Goal: Information Seeking & Learning: Learn about a topic

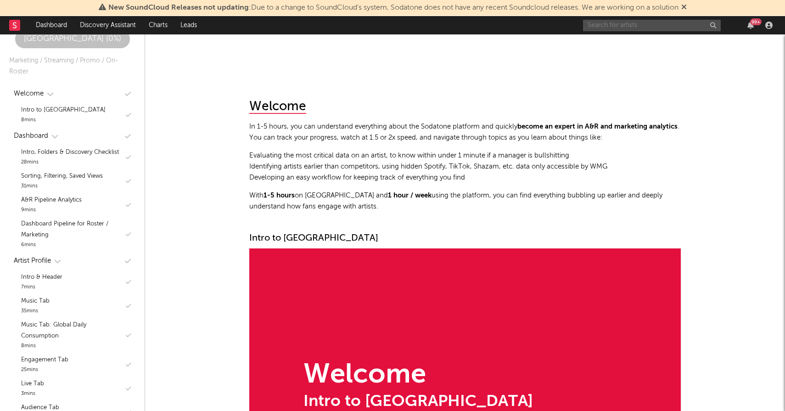
click at [646, 26] on input "text" at bounding box center [652, 25] width 138 height 11
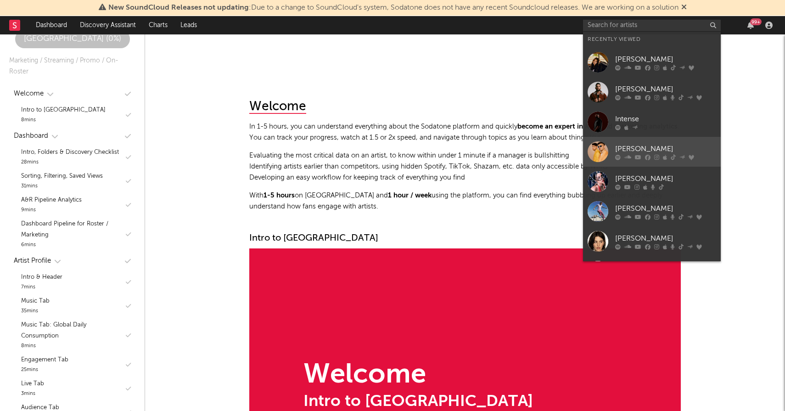
click at [637, 145] on div "[PERSON_NAME]" at bounding box center [665, 148] width 101 height 11
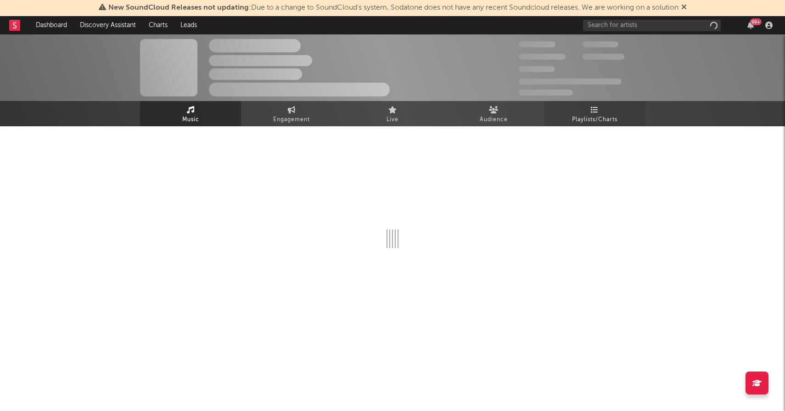
click at [599, 111] on link "Playlists/Charts" at bounding box center [594, 113] width 101 height 25
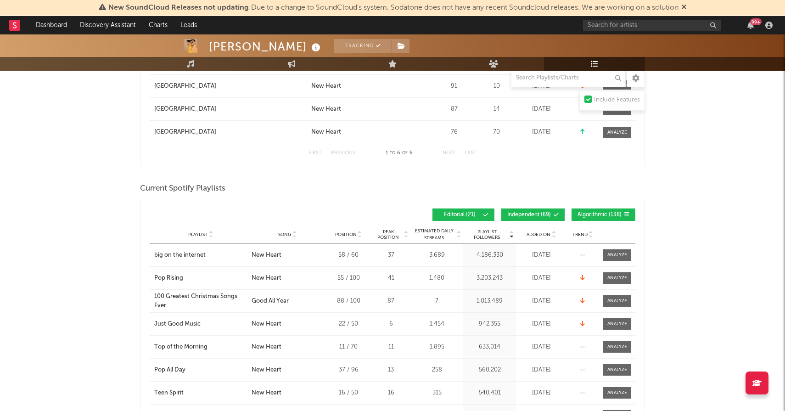
scroll to position [260, 0]
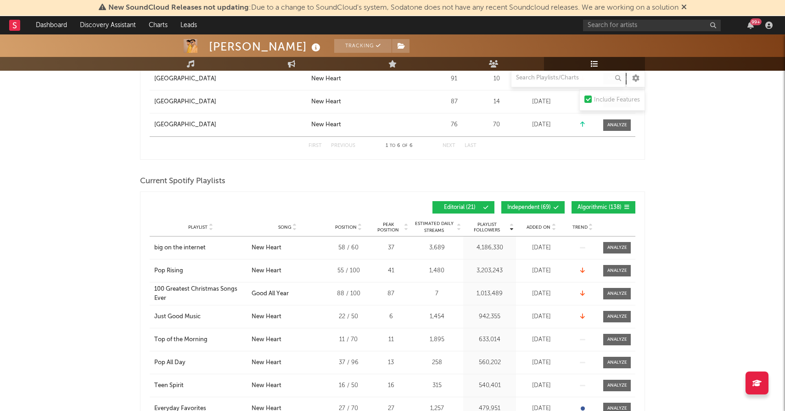
click at [535, 223] on div "Added On" at bounding box center [541, 226] width 46 height 7
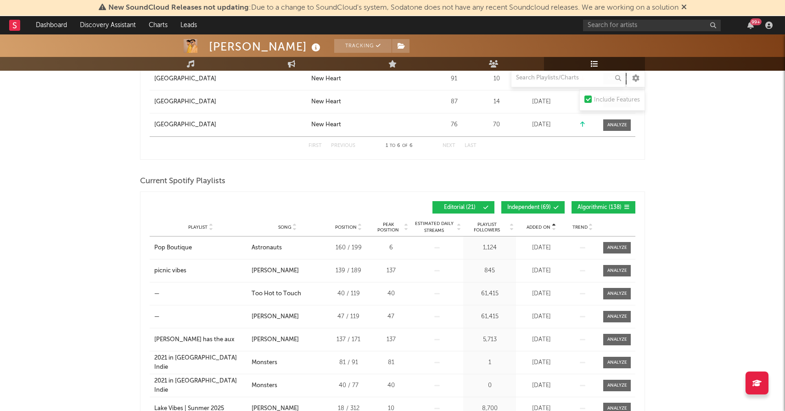
click at [535, 223] on div "Added On" at bounding box center [541, 226] width 46 height 7
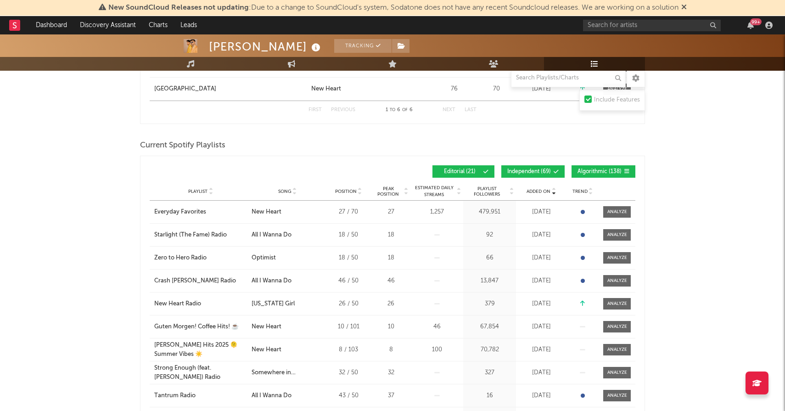
scroll to position [296, 0]
click at [592, 169] on span "Algorithmic ( 138 )" at bounding box center [599, 171] width 44 height 6
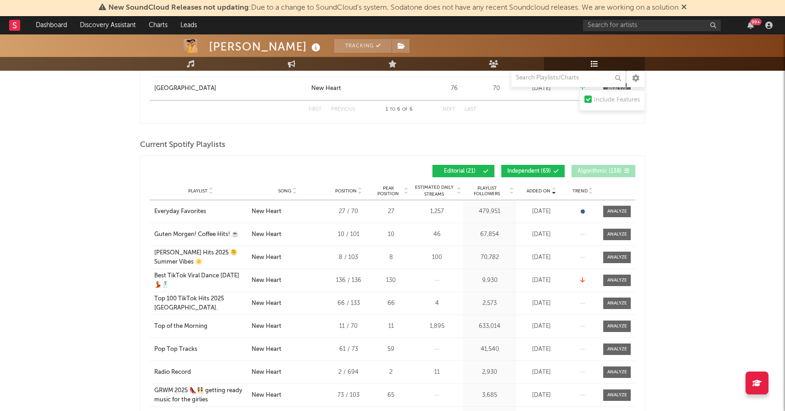
click at [531, 172] on span "Independent ( 69 )" at bounding box center [529, 171] width 44 height 6
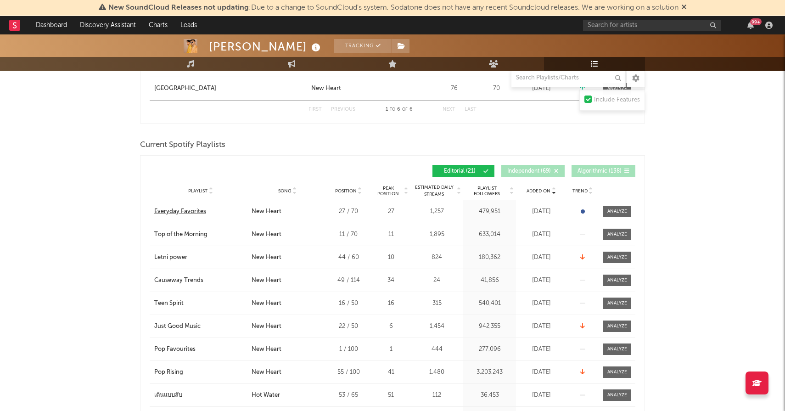
click at [194, 212] on div "Everyday Favorites" at bounding box center [180, 211] width 52 height 9
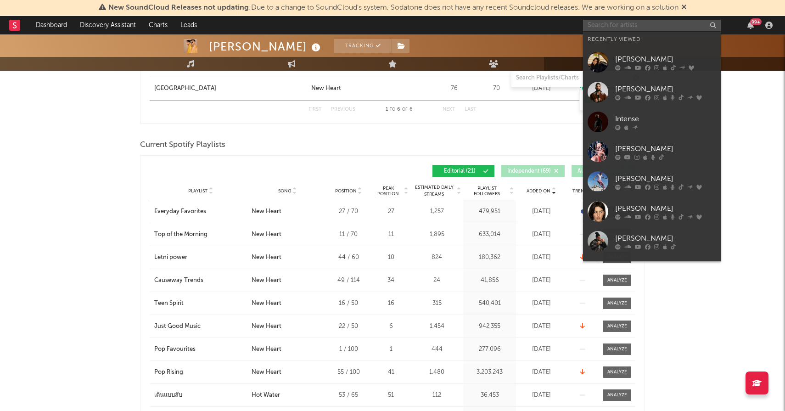
click at [643, 25] on input "text" at bounding box center [652, 25] width 138 height 11
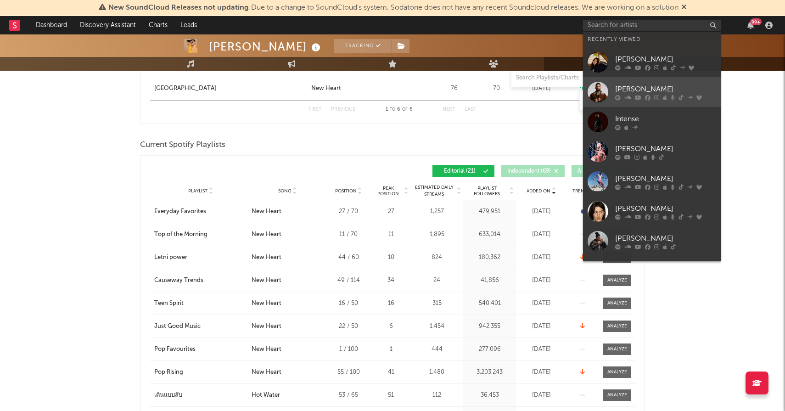
click at [646, 87] on div "[PERSON_NAME]" at bounding box center [665, 89] width 101 height 11
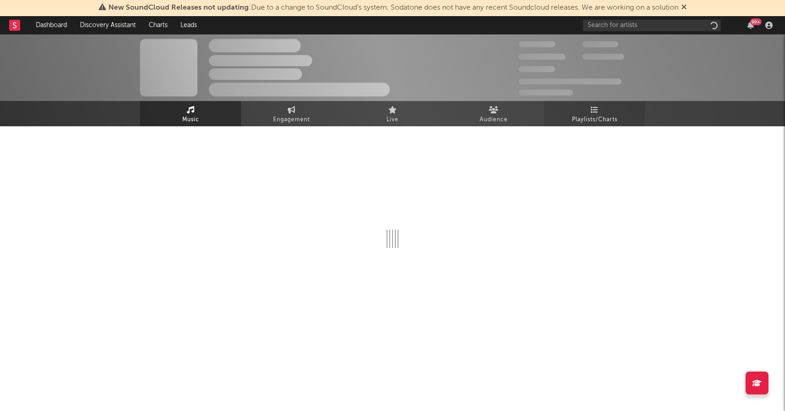
click at [601, 107] on link "Playlists/Charts" at bounding box center [594, 113] width 101 height 25
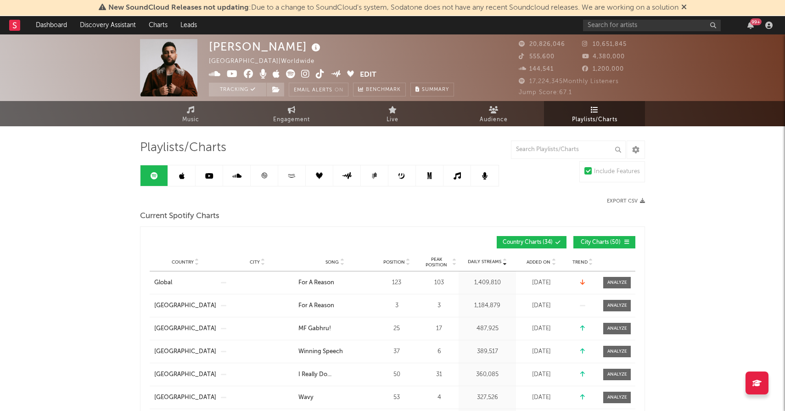
click at [541, 263] on span "Added On" at bounding box center [538, 262] width 24 height 6
click at [593, 241] on span "City Charts ( 50 )" at bounding box center [600, 243] width 42 height 6
click at [536, 240] on span "Country Charts ( 34 )" at bounding box center [528, 243] width 50 height 6
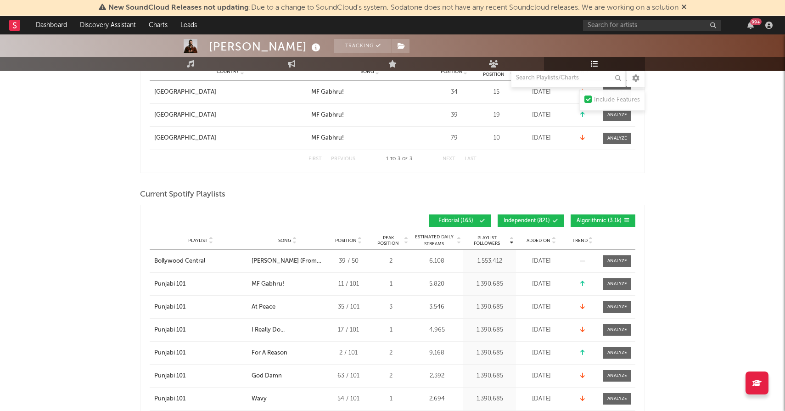
scroll to position [538, 0]
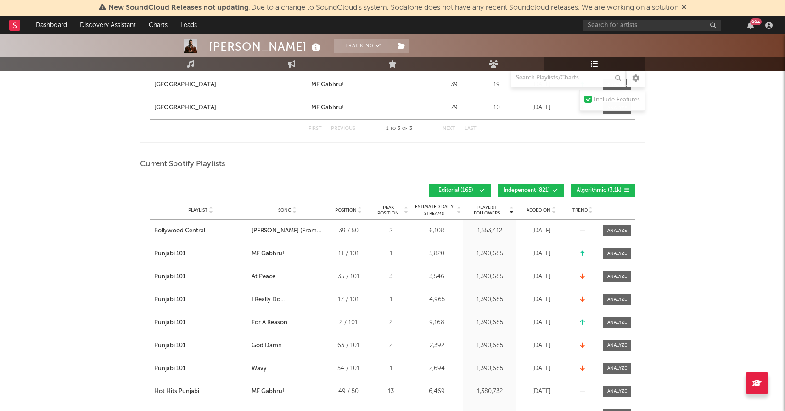
click at [596, 195] on button "Algorithmic ( 3.1k )" at bounding box center [602, 190] width 65 height 12
click at [545, 185] on button "Independent ( 821 )" at bounding box center [530, 190] width 66 height 12
click at [539, 214] on div "Playlist City Song Position Peak Position Estimated Daily Streams Playlist Foll…" at bounding box center [393, 210] width 486 height 18
click at [538, 210] on span "Added On" at bounding box center [538, 210] width 24 height 6
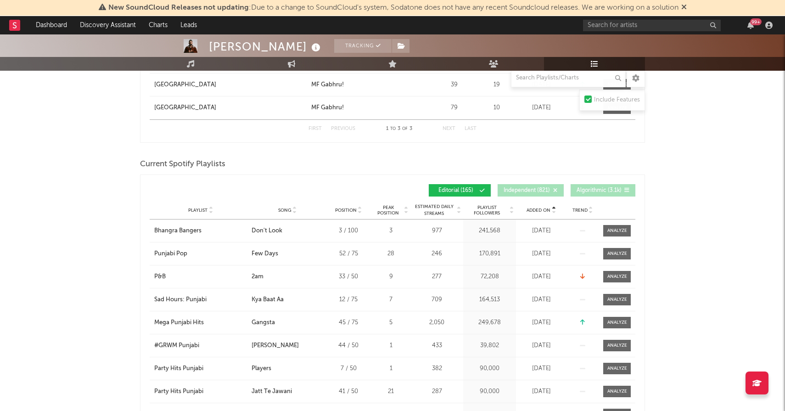
click at [538, 210] on span "Added On" at bounding box center [538, 210] width 24 height 6
click at [194, 297] on div "Top Songs - [GEOGRAPHIC_DATA]" at bounding box center [200, 300] width 93 height 18
